Goal: Task Accomplishment & Management: Complete application form

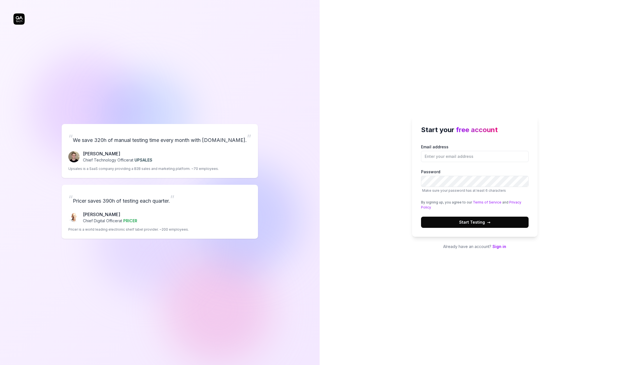
click at [436, 144] on label "Email address" at bounding box center [475, 153] width 108 height 18
click at [436, 151] on input "Email address" at bounding box center [475, 156] width 108 height 11
click at [440, 156] on input "a" at bounding box center [475, 156] width 108 height 11
type input "[EMAIL_ADDRESS][DOMAIN_NAME]"
click at [421, 217] on button "Start Testing →" at bounding box center [475, 222] width 108 height 11
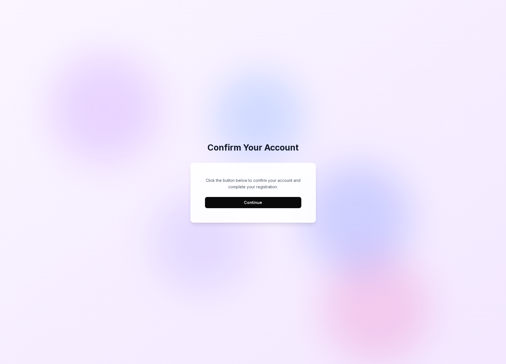
click at [225, 200] on button "Continue" at bounding box center [253, 202] width 96 height 11
